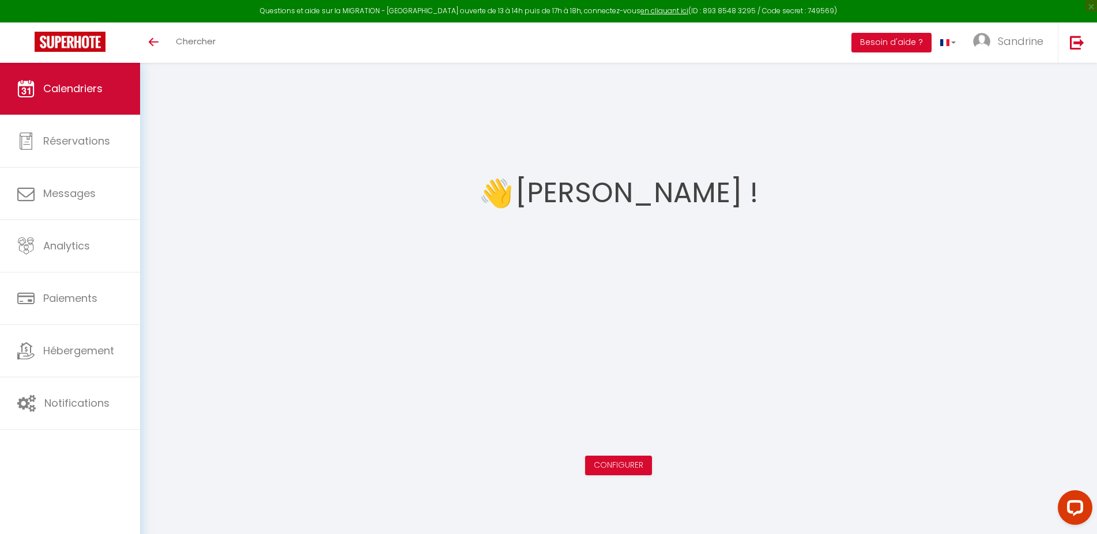
click at [112, 88] on link "Calendriers" at bounding box center [70, 89] width 140 height 52
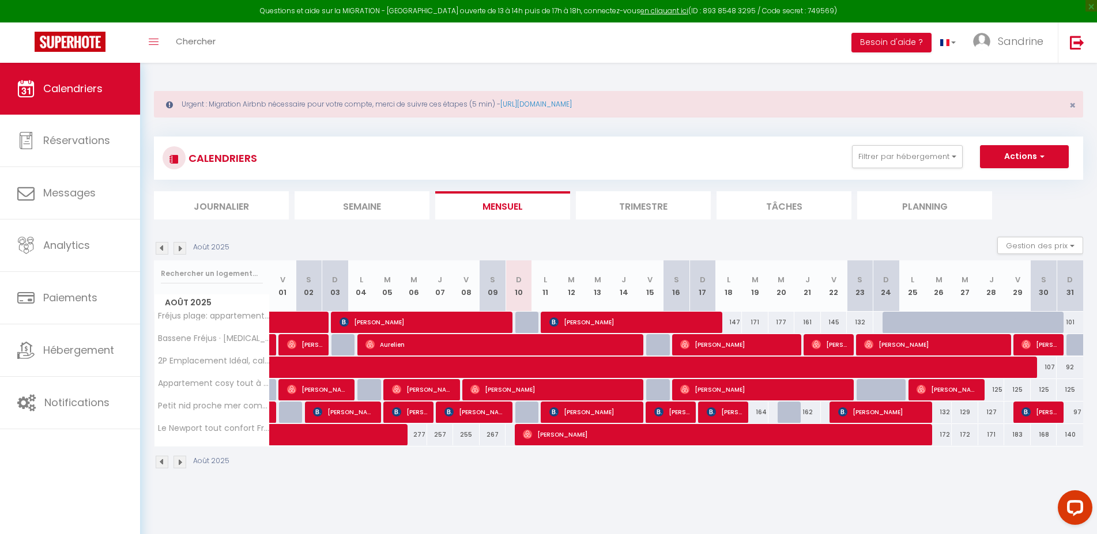
click at [477, 413] on span "[PERSON_NAME]" at bounding box center [475, 412] width 62 height 22
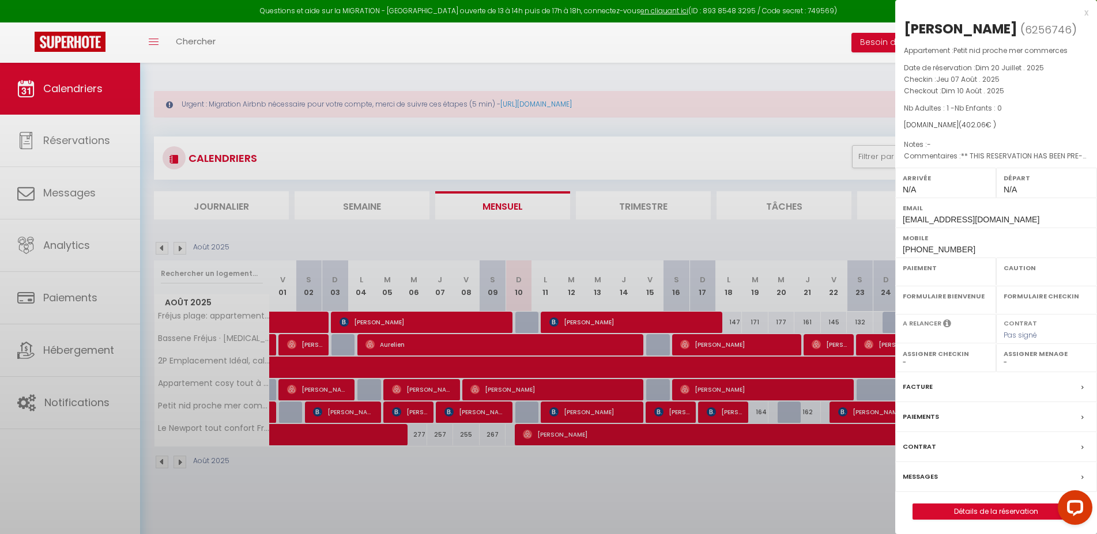
select select "OK"
select select "KO"
select select "0"
select select "1"
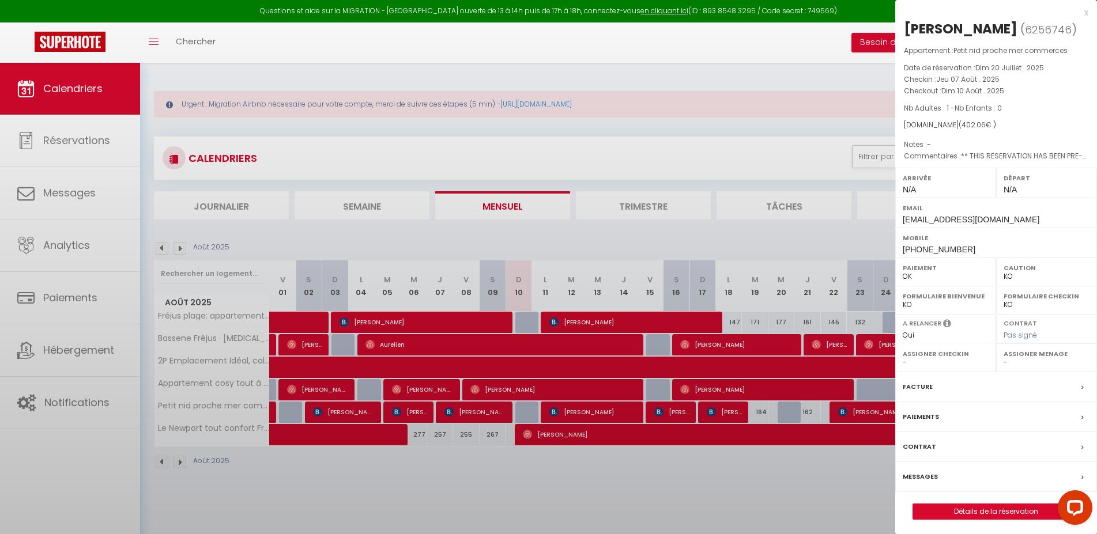
select select
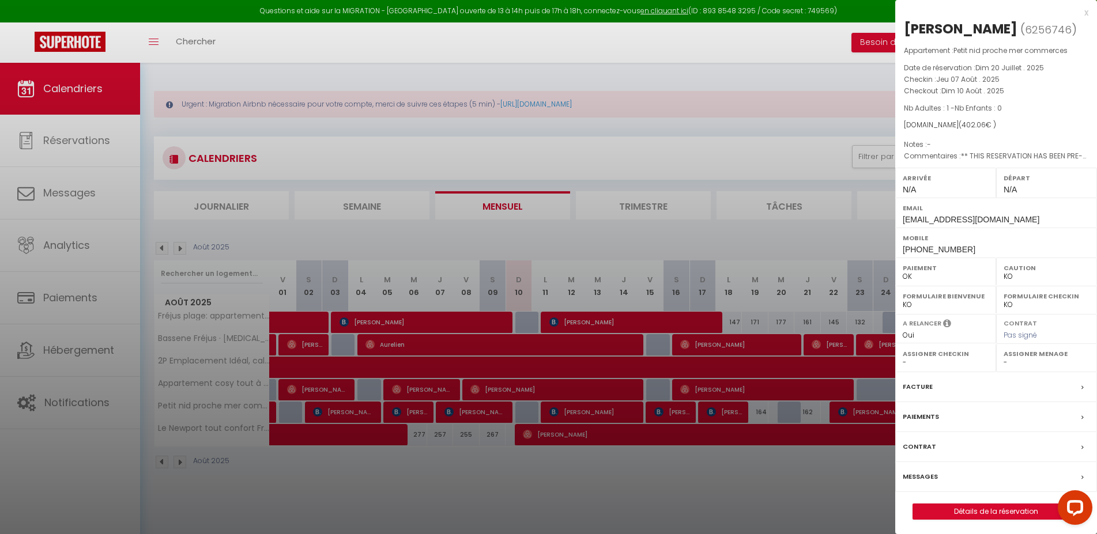
scroll to position [63, 0]
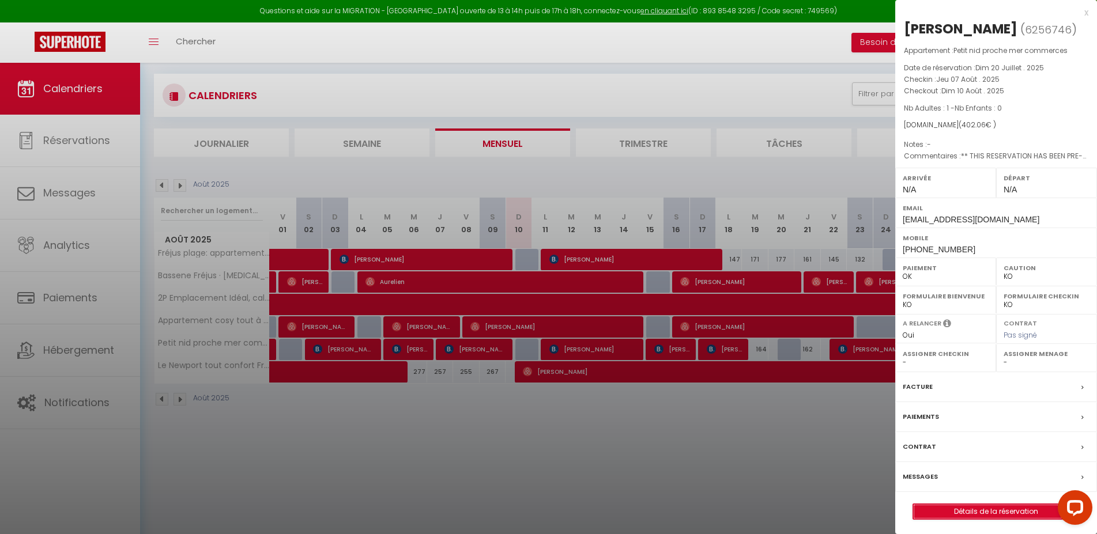
click at [1013, 519] on link "Détails de la réservation" at bounding box center [996, 511] width 166 height 15
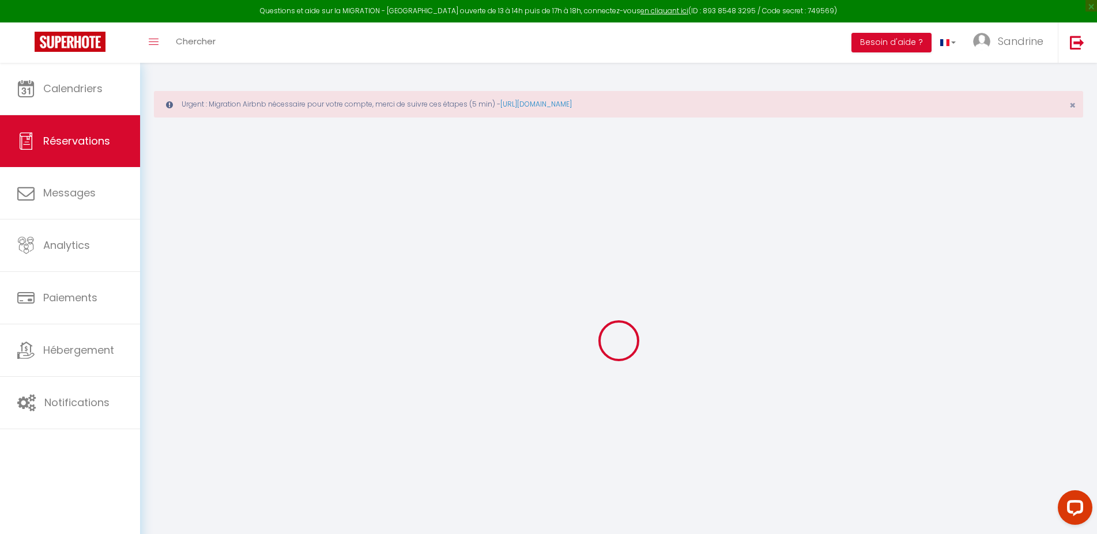
select select
select select "14"
checkbox input "false"
select select
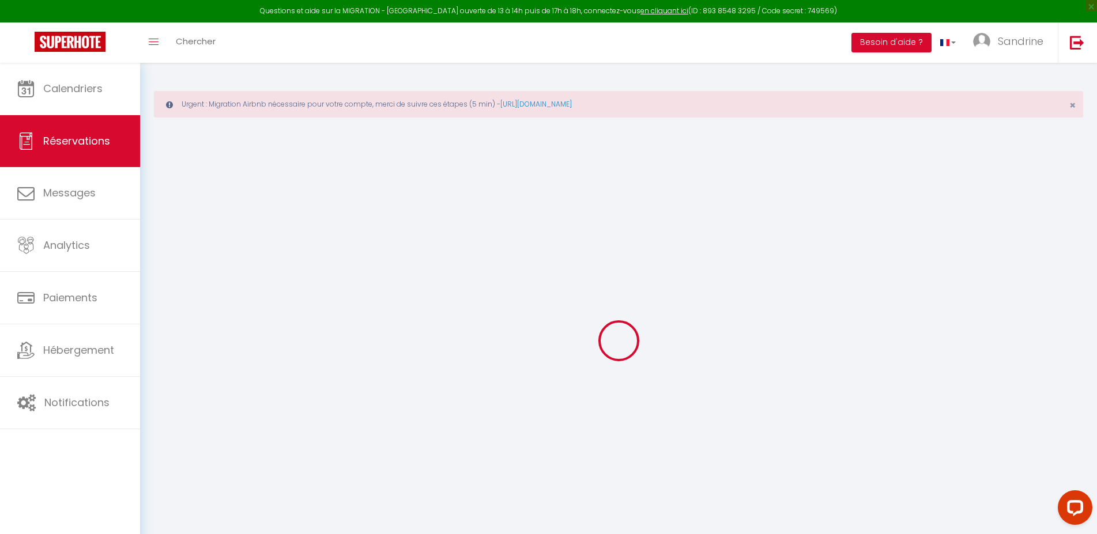
select select
checkbox input "false"
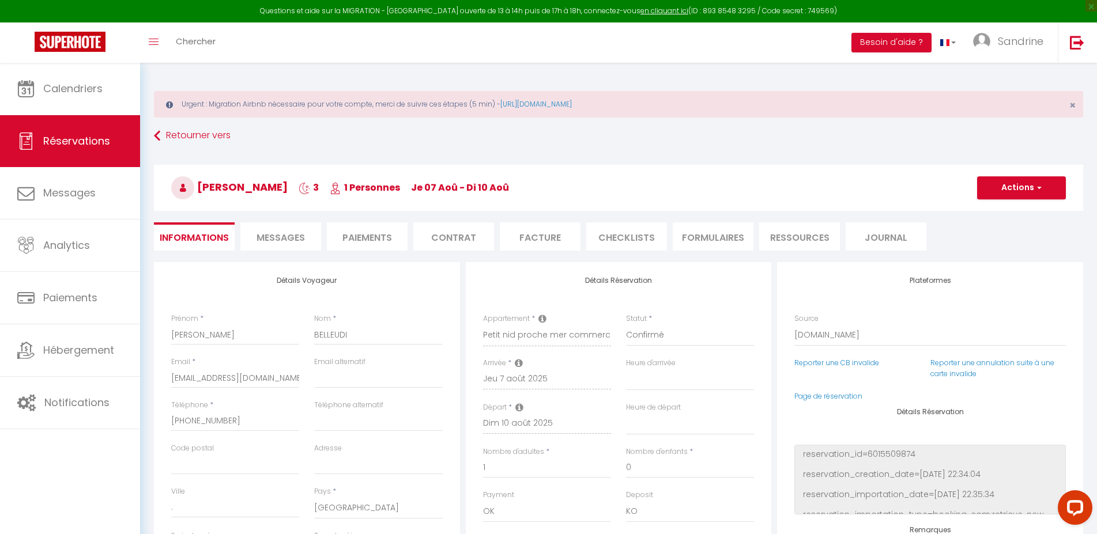
select select
checkbox input "false"
type textarea "** THIS RESERVATION HAS BEEN PRE-PAID ** BOOKING NOTE : Payment charge is EUR 5…"
type input "70"
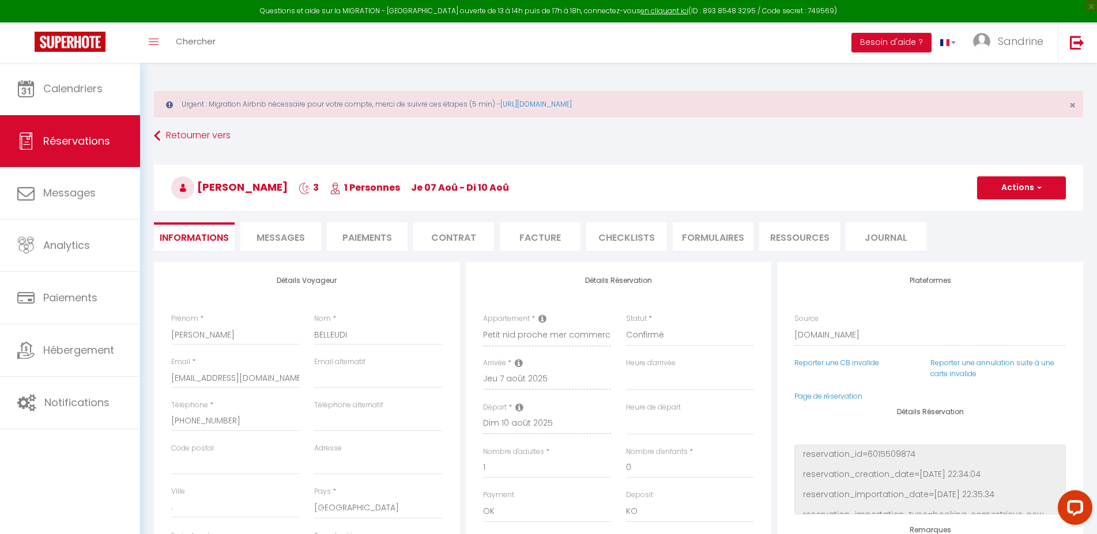
type input "18.58"
select select
checkbox input "false"
select select
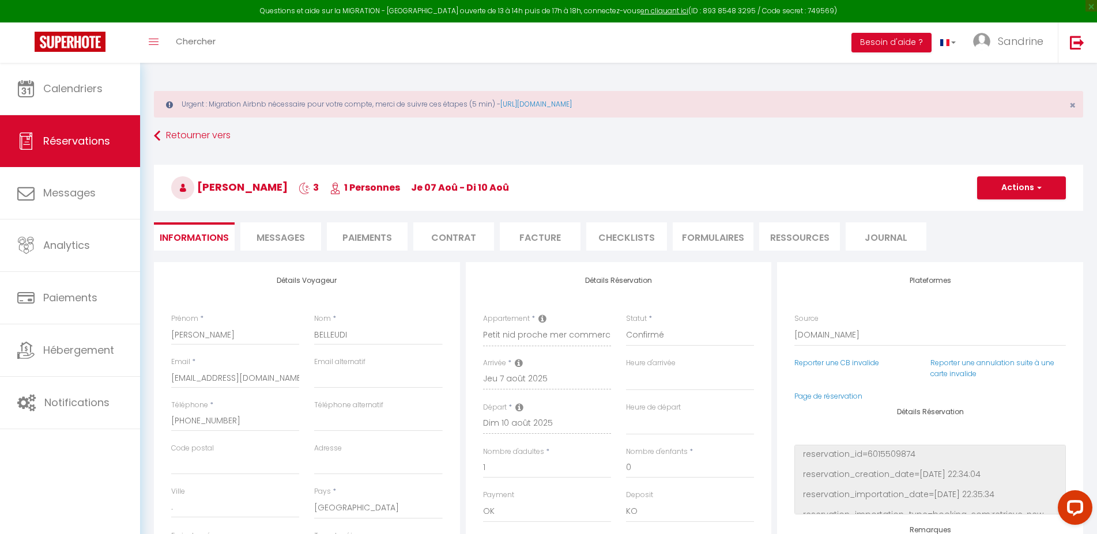
select select
click at [537, 238] on li "Facture" at bounding box center [540, 236] width 81 height 28
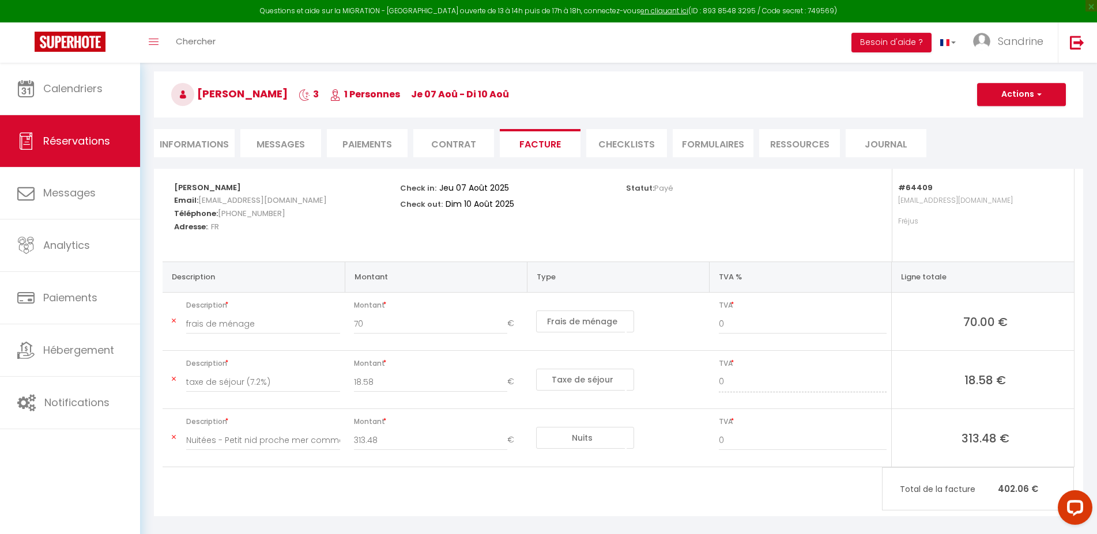
scroll to position [104, 0]
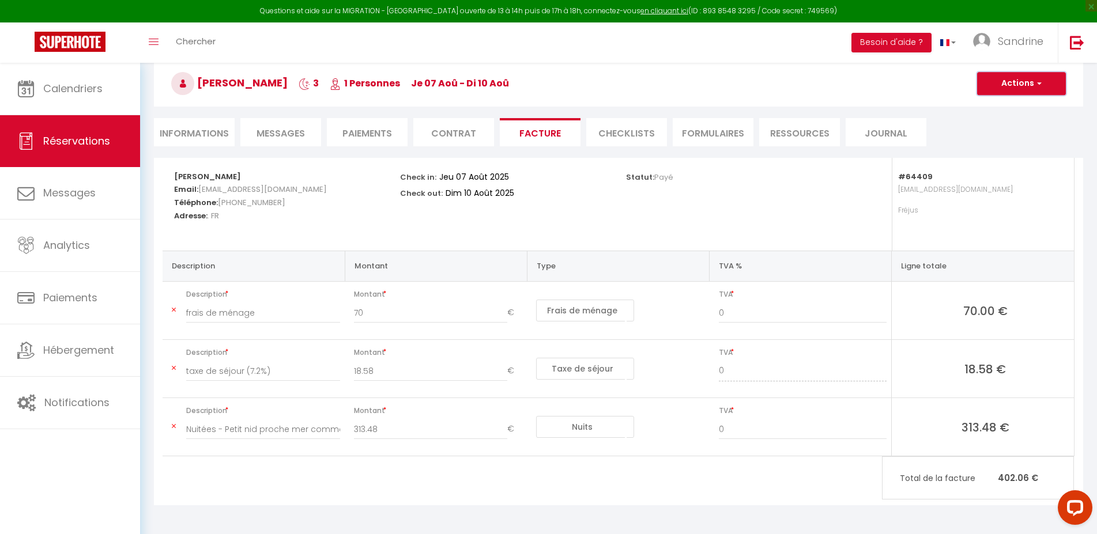
click at [1034, 85] on span "button" at bounding box center [1037, 83] width 7 height 10
click at [1027, 124] on link "Aperçu et éditer" at bounding box center [1012, 123] width 97 height 15
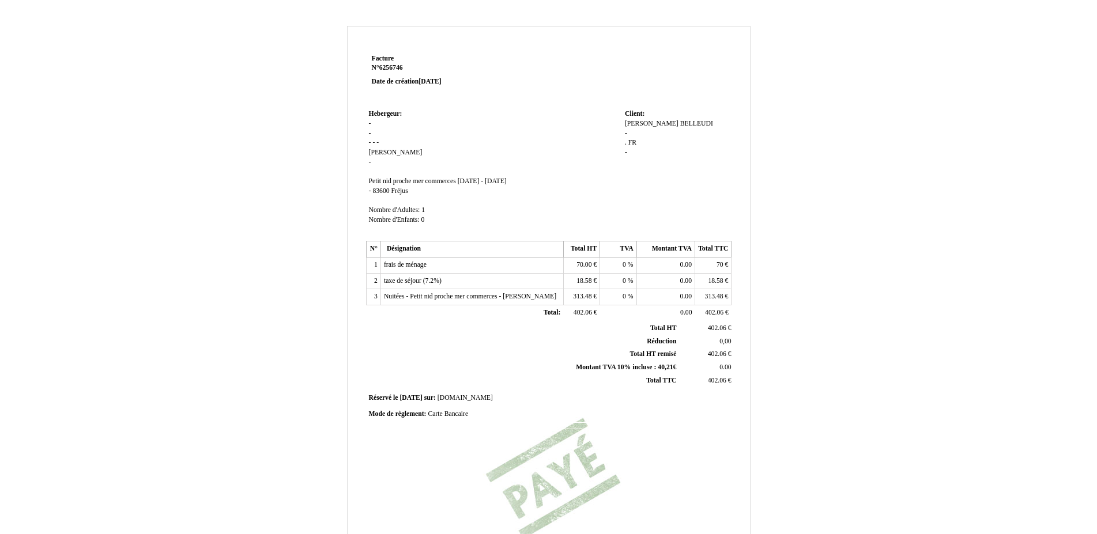
click at [420, 78] on strong "Date de création 20 July 2025" at bounding box center [407, 81] width 70 height 7
click at [432, 81] on span "20 July 2025" at bounding box center [429, 81] width 22 height 7
click at [456, 84] on p "Facture Facture N° 6256746 6256746 Date de création 20 July 2025" at bounding box center [441, 70] width 138 height 32
click at [441, 80] on span "20 July 2025" at bounding box center [429, 81] width 22 height 7
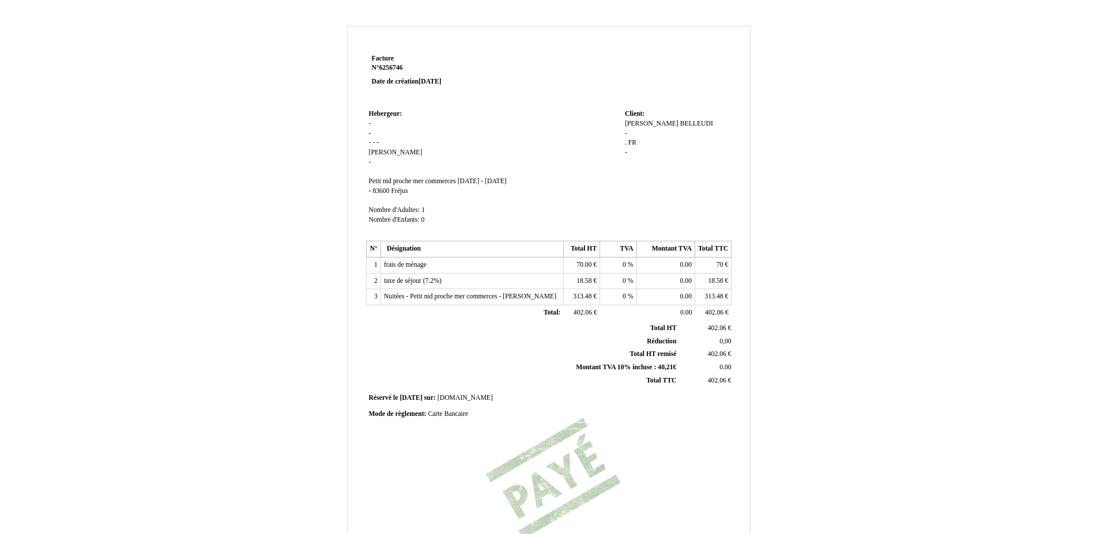
click at [461, 81] on p "Facture Facture N° 6256746 6256746 Date de création 20 July 2025" at bounding box center [441, 70] width 138 height 32
drag, startPoint x: 422, startPoint y: 80, endPoint x: 458, endPoint y: 85, distance: 36.2
click at [458, 85] on p "Facture Facture N° 6256746 6256746 Date de création 20 July 2025" at bounding box center [441, 70] width 138 height 32
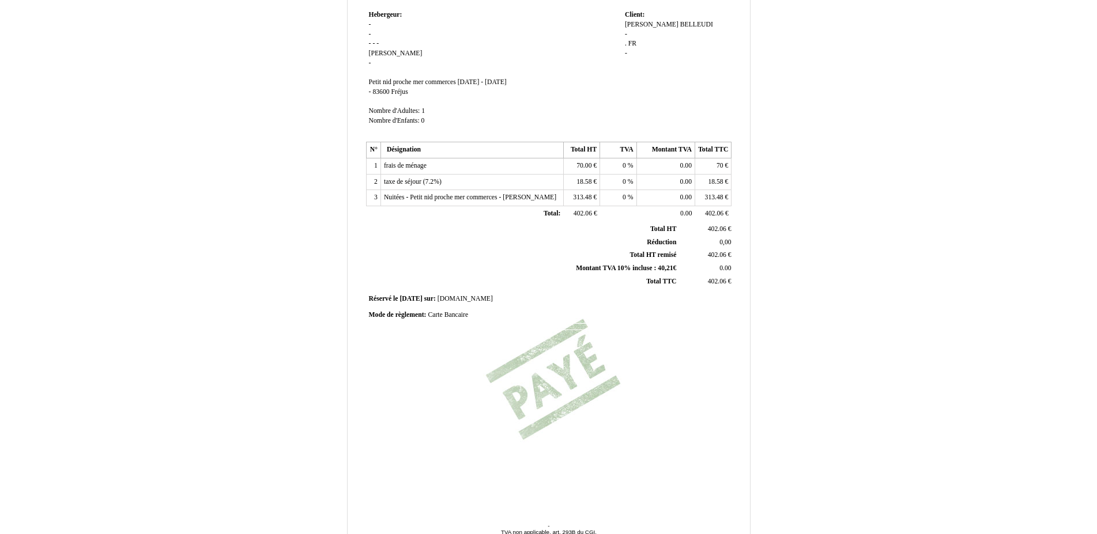
scroll to position [161, 0]
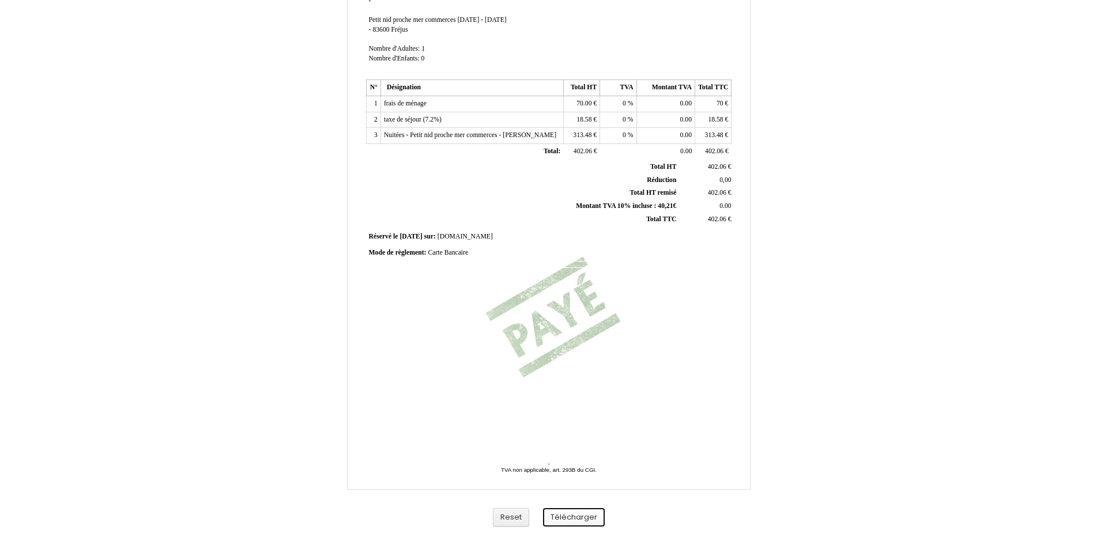
click at [580, 516] on button "Télécharger" at bounding box center [574, 517] width 62 height 19
click at [591, 513] on button "Télécharger" at bounding box center [574, 517] width 62 height 19
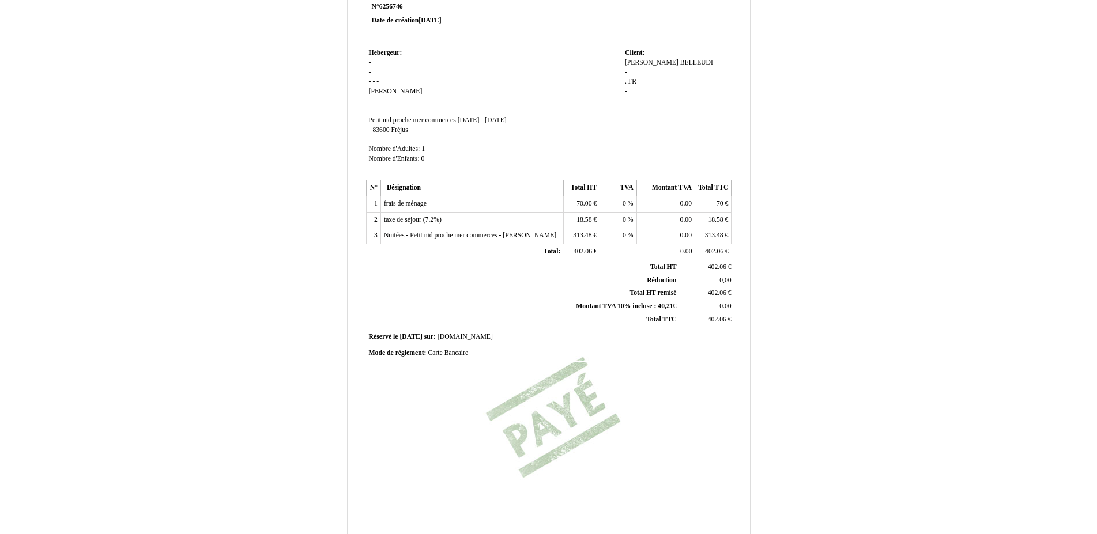
scroll to position [0, 0]
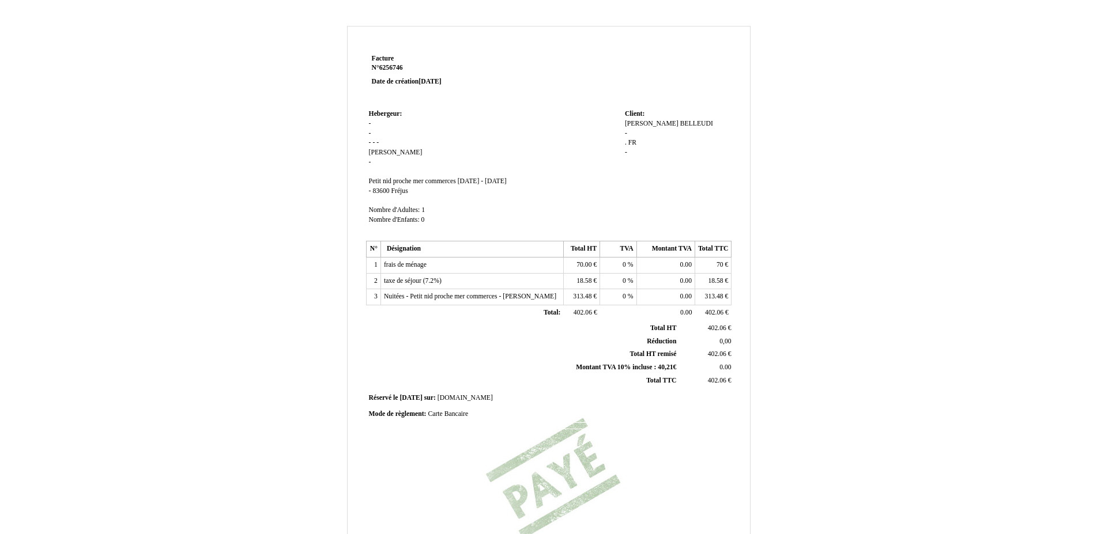
click at [979, 177] on div "Facture Facture N° 6256746 6256746 Date de création 20 July 2025 Hebergeur: Heb…" at bounding box center [548, 354] width 1097 height 681
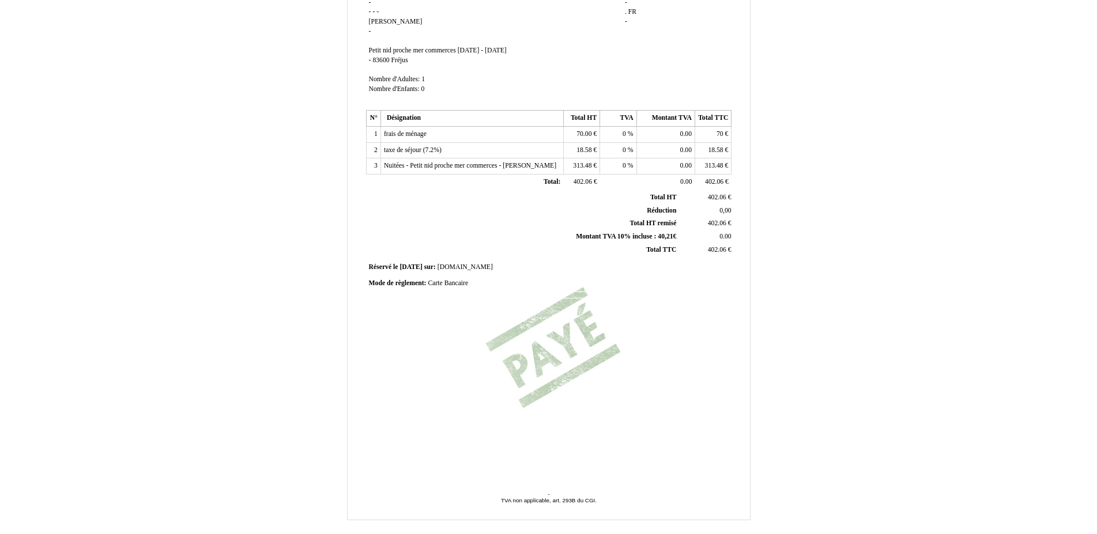
scroll to position [131, 0]
click at [671, 240] on span "Montant TVA 10% incluse : 40,21€" at bounding box center [626, 235] width 100 height 7
click at [920, 250] on div "Facture Facture N° 6256746 6256746 Date de création 20 July 2025 Hebergeur: Heb…" at bounding box center [548, 223] width 1097 height 681
click at [486, 275] on td "Réservé le Réservé le 2025-07-20 2025-07-20 sur: sur: Booking.com Booking.com" at bounding box center [549, 267] width 366 height 16
click at [483, 274] on td "Réservé le Réservé le 2025-07-20 2025-07-20 sur: sur: Booking.com Booking.com" at bounding box center [549, 267] width 366 height 16
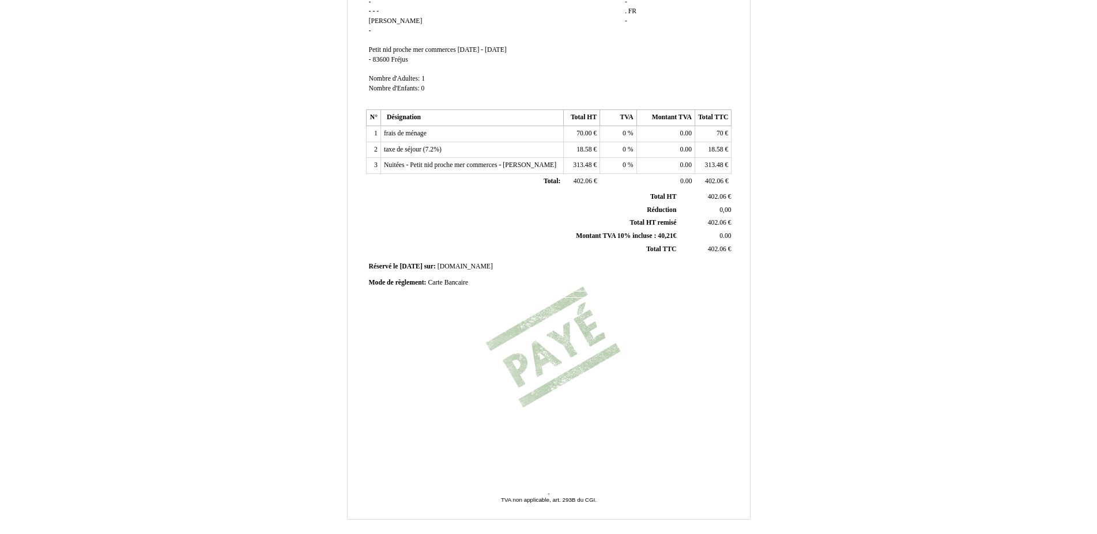
click at [482, 270] on span "[DOMAIN_NAME]" at bounding box center [464, 266] width 55 height 7
click at [482, 274] on input "[DOMAIN_NAME]" at bounding box center [503, 268] width 133 height 12
click at [494, 274] on input "[DOMAIN_NAME]" at bounding box center [503, 268] width 133 height 12
click at [454, 325] on div "Facture Facture N° 6256746 6256746 Date de création 20 July 2025 Hebergeur: Heb…" at bounding box center [548, 192] width 369 height 545
